Goal: Information Seeking & Learning: Learn about a topic

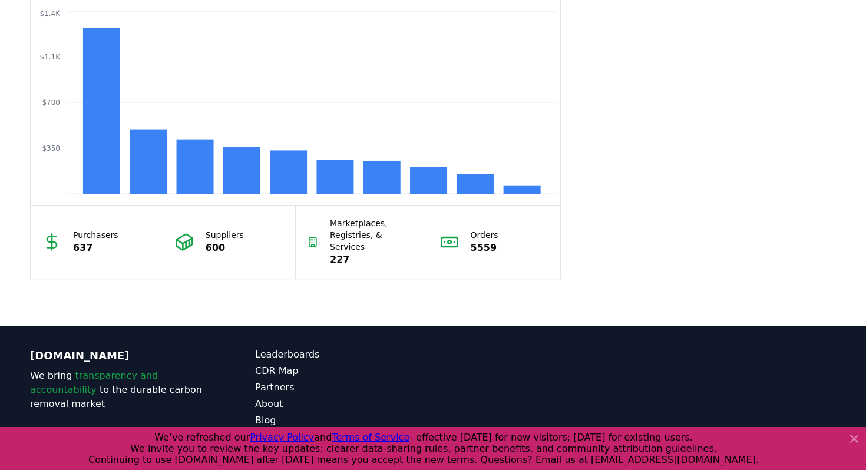
scroll to position [1030, 0]
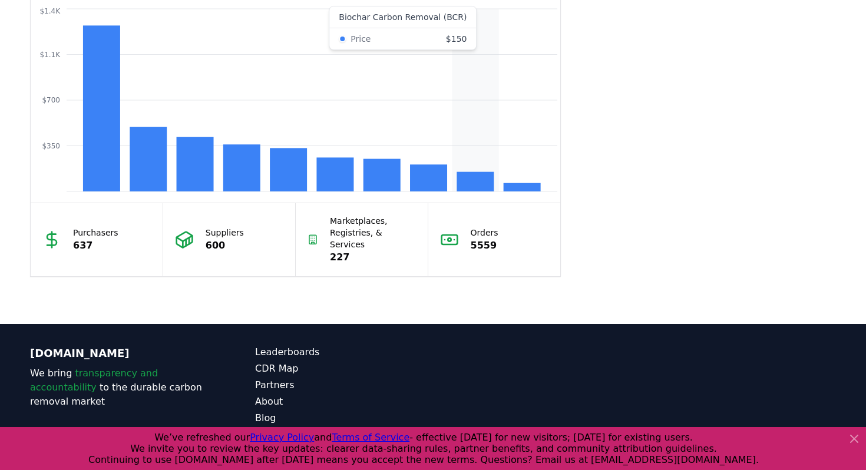
click at [481, 180] on rect at bounding box center [474, 181] width 37 height 19
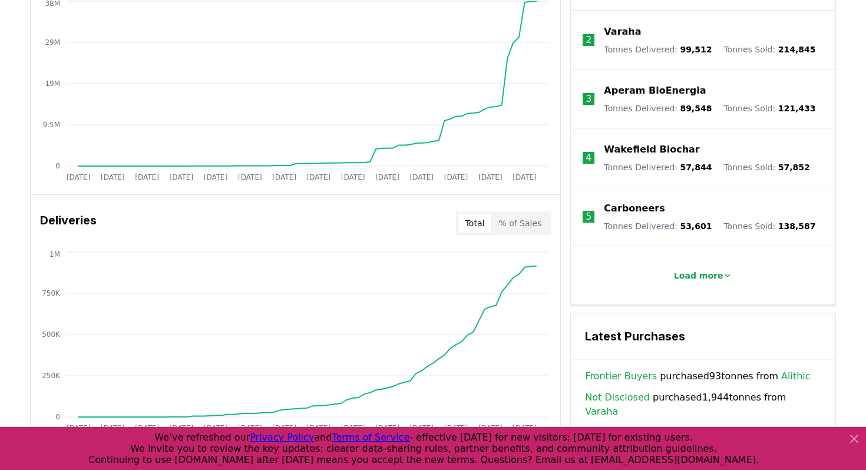
scroll to position [516, 0]
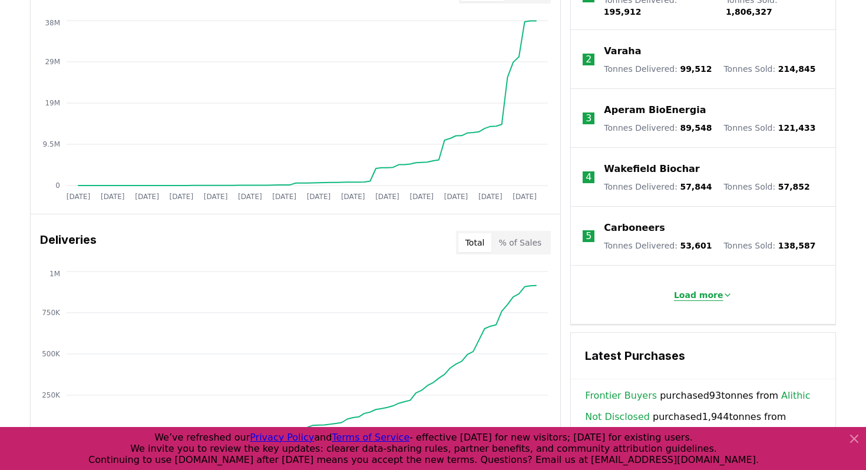
click at [683, 289] on p "Load more" at bounding box center [698, 295] width 49 height 12
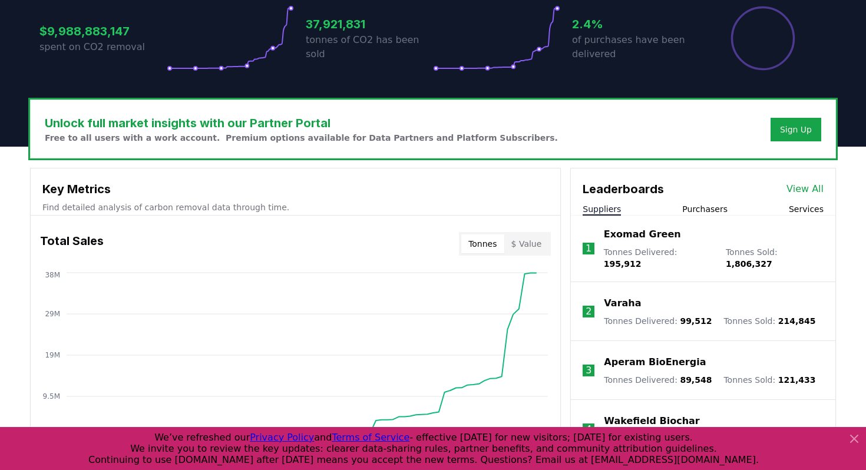
scroll to position [266, 0]
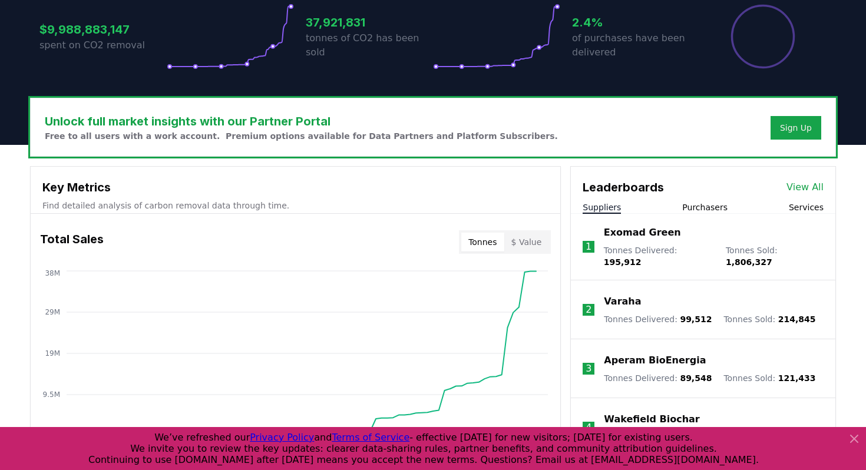
click at [649, 233] on p "Exomad Green" at bounding box center [642, 233] width 77 height 14
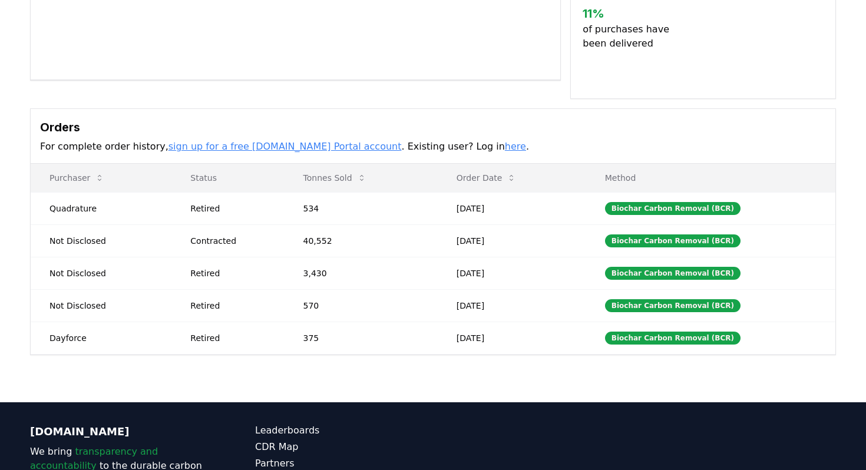
scroll to position [283, 0]
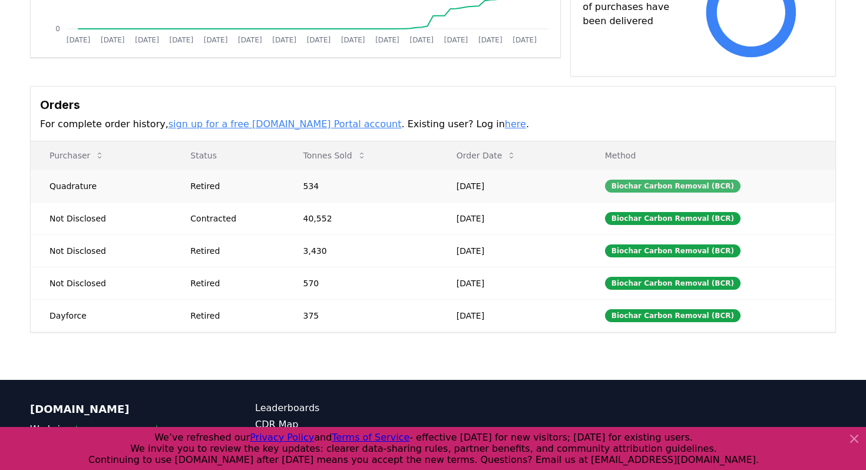
drag, startPoint x: 730, startPoint y: 187, endPoint x: 627, endPoint y: 184, distance: 102.5
click at [599, 116] on div "Orders For complete order history, sign up for a free CDR.fyi Portal account . …" at bounding box center [433, 114] width 804 height 55
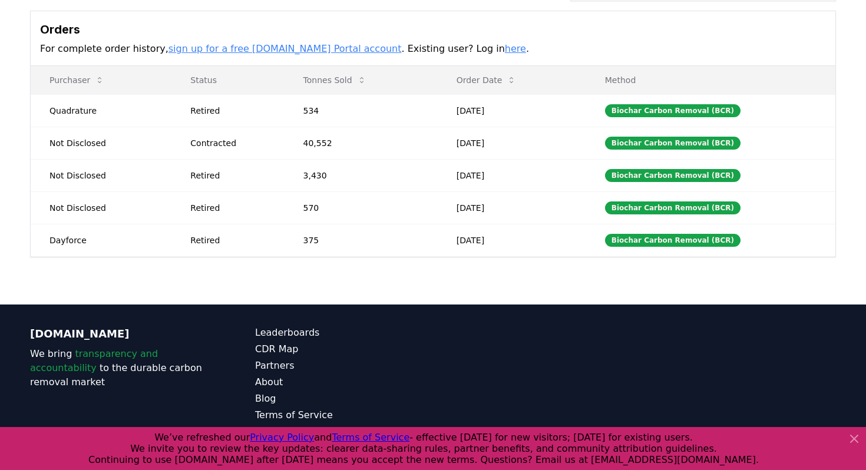
scroll to position [380, 0]
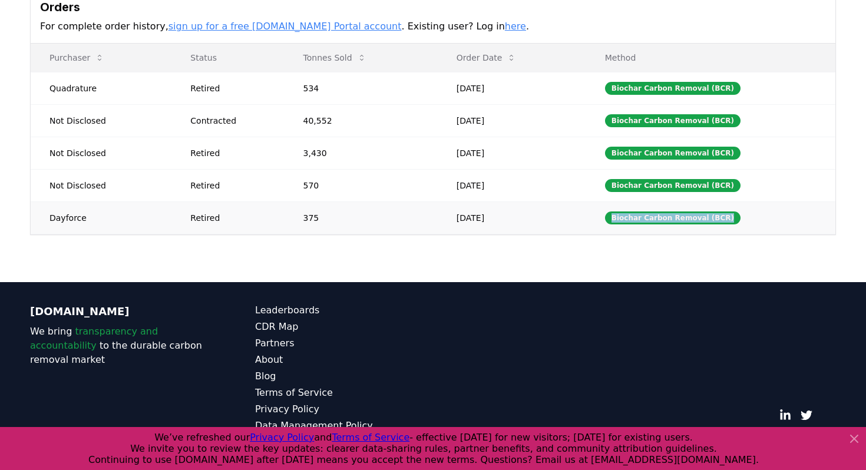
drag, startPoint x: 768, startPoint y: 218, endPoint x: 617, endPoint y: 207, distance: 151.7
click at [617, 207] on td "Biochar Carbon Removal (BCR)" at bounding box center [710, 217] width 249 height 32
copy div "Biochar Carbon Removal (BCR)"
